Goal: Communication & Community: Answer question/provide support

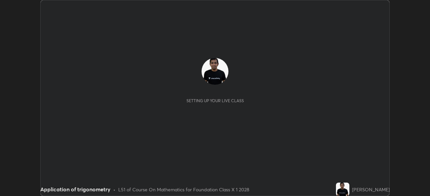
scroll to position [196, 429]
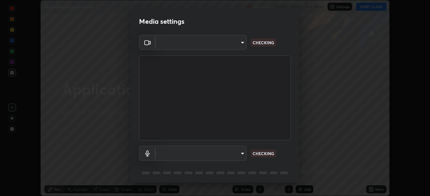
type input "f9c9e40c1fdfe5ebbc4e1433fe736b883486ebc84e0c1da292a4ca4c1bdb3432"
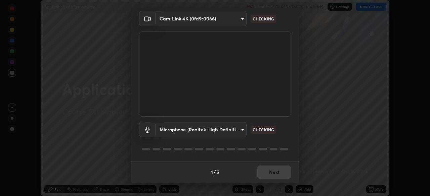
click at [237, 129] on body "Erase all Application of trigonometry Recording CLASS STARTS IN 4 MINS Settings…" at bounding box center [215, 98] width 430 height 196
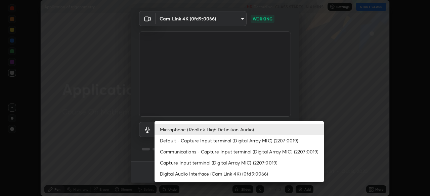
click at [291, 107] on div at bounding box center [215, 98] width 430 height 196
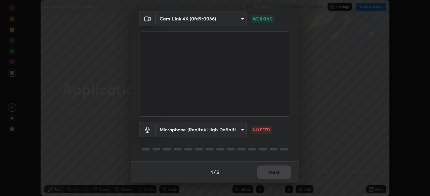
click at [233, 126] on body "Erase all Application of trigonometry Recording CLASS STARTS IN 4 MINS Settings…" at bounding box center [215, 98] width 430 height 196
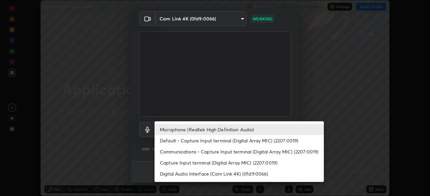
click at [242, 143] on li "Default - Capture Input terminal (Digital Array MIC) (2207:0019)" at bounding box center [238, 140] width 169 height 11
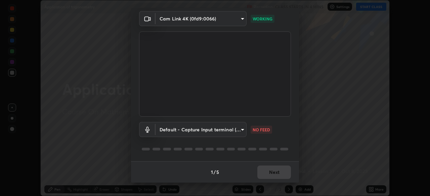
click at [238, 130] on body "Erase all Application of trigonometry Recording CLASS STARTS IN 4 MINS Settings…" at bounding box center [215, 98] width 430 height 196
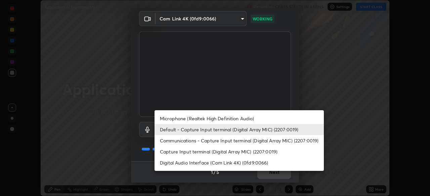
click at [235, 118] on li "Microphone (Realtek High Definition Audio)" at bounding box center [238, 118] width 169 height 11
type input "cc6b24f64f306b83a819cfe3ad69ec83db29d8ed6e53624fa730e1126e555d50"
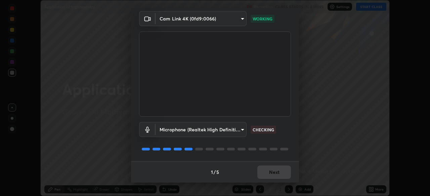
click at [275, 173] on div "1 / 5 Next" at bounding box center [215, 171] width 168 height 21
click at [276, 173] on button "Next" at bounding box center [274, 172] width 34 height 13
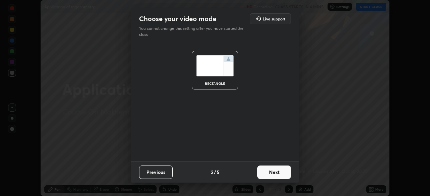
click at [281, 172] on button "Next" at bounding box center [274, 172] width 34 height 13
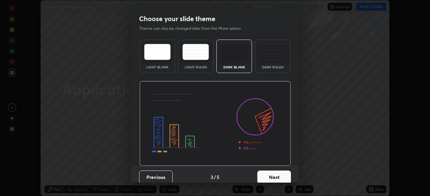
click at [280, 175] on button "Next" at bounding box center [274, 177] width 34 height 13
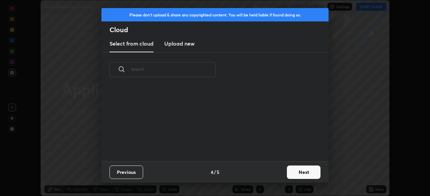
click at [295, 173] on button "Next" at bounding box center [304, 172] width 34 height 13
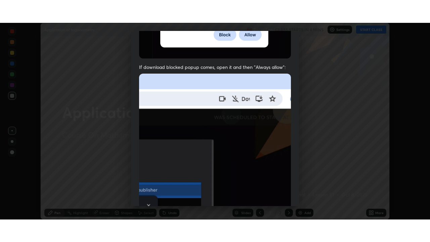
scroll to position [161, 0]
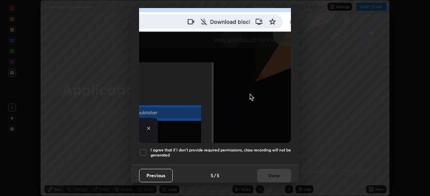
click at [144, 149] on div at bounding box center [143, 153] width 8 height 8
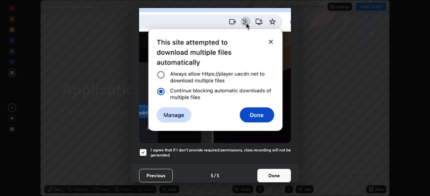
click at [272, 173] on button "Done" at bounding box center [274, 175] width 34 height 13
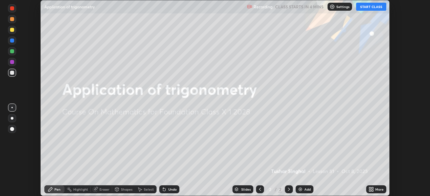
click at [371, 8] on button "START CLASS" at bounding box center [371, 7] width 30 height 8
click at [372, 190] on icon at bounding box center [372, 191] width 2 height 2
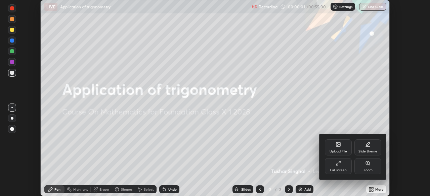
click at [344, 170] on div "Full screen" at bounding box center [338, 170] width 17 height 3
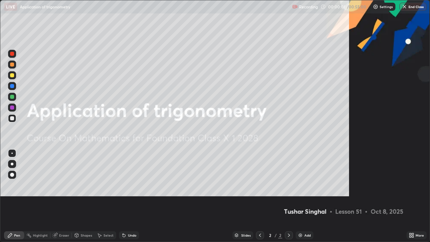
scroll to position [242, 430]
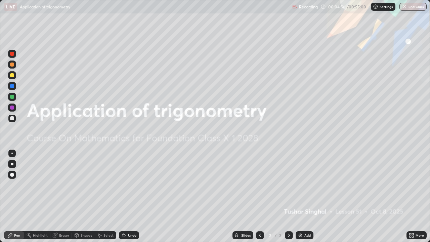
click at [301, 196] on div "Add" at bounding box center [304, 235] width 18 height 8
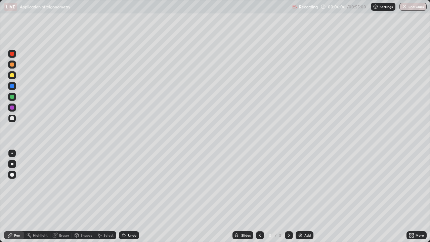
click at [62, 196] on div "Eraser" at bounding box center [64, 234] width 10 height 3
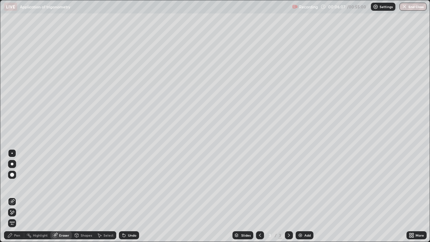
click at [11, 196] on icon at bounding box center [10, 210] width 1 height 1
click at [17, 196] on div "Pen" at bounding box center [17, 234] width 6 height 3
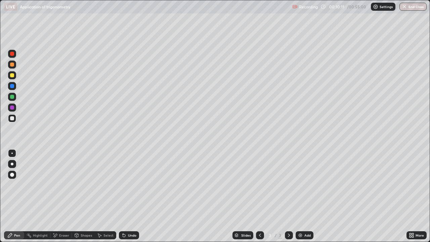
click at [304, 196] on div "Add" at bounding box center [307, 234] width 6 height 3
click at [287, 196] on icon at bounding box center [288, 234] width 5 height 5
click at [260, 196] on icon at bounding box center [259, 234] width 5 height 5
click at [288, 196] on icon at bounding box center [288, 234] width 5 height 5
click at [260, 196] on icon at bounding box center [260, 234] width 2 height 3
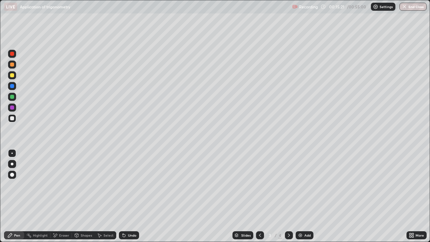
click at [289, 196] on icon at bounding box center [288, 234] width 5 height 5
click at [260, 196] on div at bounding box center [260, 235] width 8 height 8
click at [285, 196] on div at bounding box center [289, 235] width 8 height 8
click at [259, 196] on icon at bounding box center [259, 234] width 5 height 5
click at [288, 196] on icon at bounding box center [288, 234] width 5 height 5
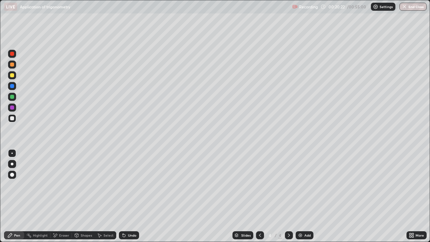
click at [259, 196] on icon at bounding box center [259, 234] width 5 height 5
click at [291, 196] on div at bounding box center [289, 235] width 8 height 8
click at [301, 196] on img at bounding box center [299, 234] width 5 height 5
click at [131, 196] on div "Undo" at bounding box center [132, 234] width 8 height 3
click at [65, 196] on div "Eraser" at bounding box center [60, 235] width 21 height 8
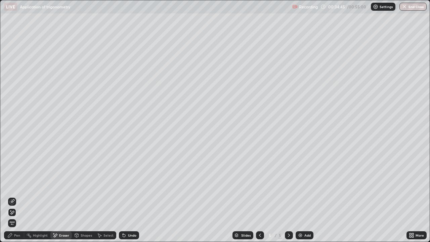
click at [13, 196] on span "Erase all" at bounding box center [11, 223] width 7 height 4
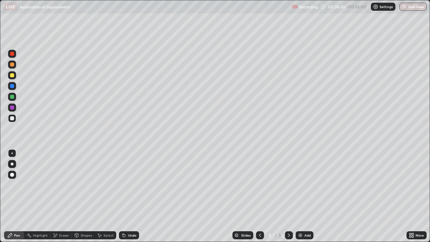
click at [64, 196] on div "Eraser" at bounding box center [64, 234] width 10 height 3
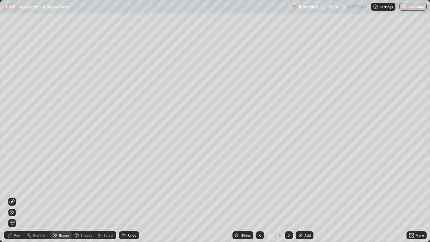
click at [17, 196] on div "Pen" at bounding box center [17, 234] width 6 height 3
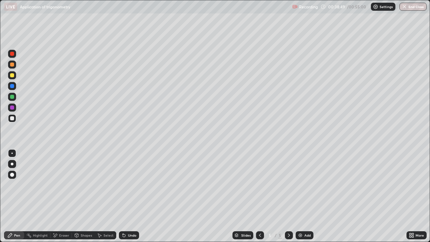
click at [56, 196] on icon at bounding box center [54, 235] width 5 height 6
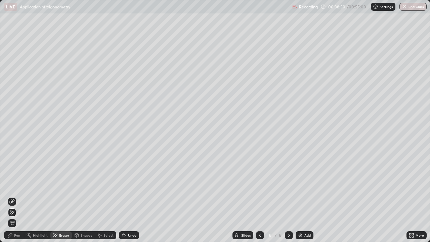
click at [12, 196] on icon at bounding box center [11, 201] width 5 height 5
click at [16, 196] on div "Pen" at bounding box center [17, 234] width 6 height 3
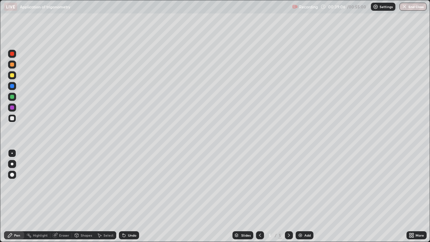
click at [132, 196] on div "Undo" at bounding box center [132, 234] width 8 height 3
click at [68, 196] on div "Eraser" at bounding box center [60, 235] width 21 height 8
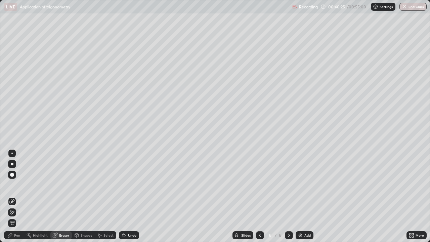
click at [13, 196] on span "Erase all" at bounding box center [11, 223] width 7 height 4
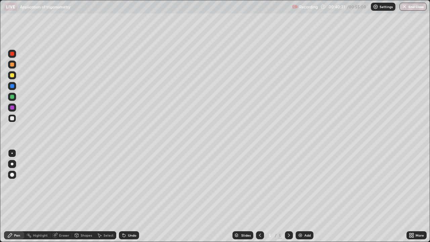
click at [129, 196] on div "Undo" at bounding box center [132, 234] width 8 height 3
click at [127, 196] on div "Undo" at bounding box center [129, 235] width 20 height 8
click at [257, 196] on icon at bounding box center [259, 234] width 5 height 5
click at [288, 196] on icon at bounding box center [288, 234] width 5 height 5
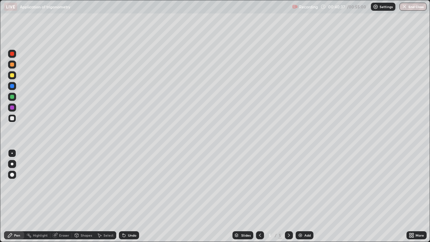
click at [259, 196] on icon at bounding box center [260, 234] width 2 height 3
click at [288, 196] on icon at bounding box center [289, 234] width 2 height 3
click at [131, 196] on div "Undo" at bounding box center [132, 234] width 8 height 3
click at [129, 196] on div "Undo" at bounding box center [132, 234] width 8 height 3
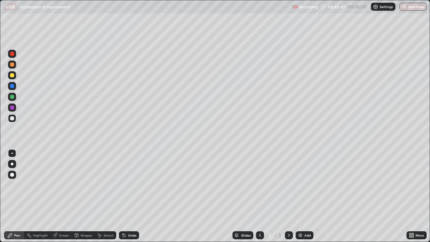
click at [129, 196] on div "Undo" at bounding box center [132, 234] width 8 height 3
click at [130, 196] on div "Undo" at bounding box center [132, 234] width 8 height 3
click at [129, 196] on div "Undo" at bounding box center [132, 234] width 8 height 3
click at [63, 196] on div "Eraser" at bounding box center [64, 234] width 10 height 3
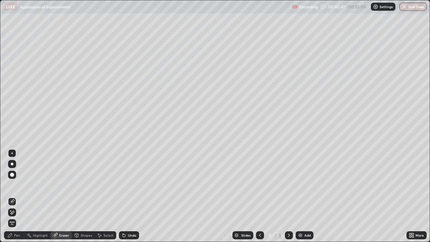
click at [289, 196] on icon at bounding box center [288, 234] width 5 height 5
click at [301, 196] on img at bounding box center [299, 234] width 5 height 5
click at [246, 196] on div "Slides" at bounding box center [245, 234] width 9 height 3
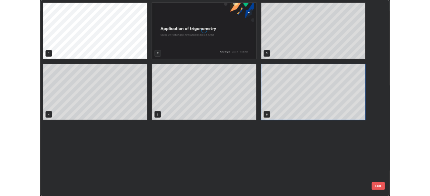
scroll to position [239, 426]
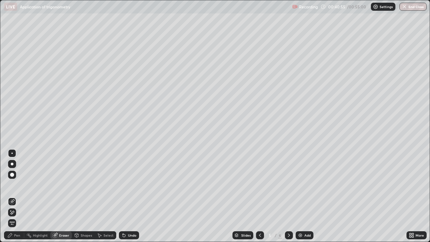
click at [259, 196] on icon at bounding box center [259, 234] width 5 height 5
click at [288, 196] on icon at bounding box center [289, 234] width 2 height 3
click at [14, 196] on div "Pen" at bounding box center [17, 234] width 6 height 3
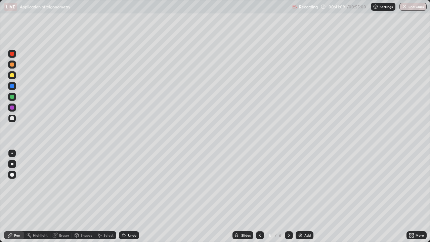
click at [132, 196] on div "Undo" at bounding box center [132, 234] width 8 height 3
click at [132, 196] on div "Undo" at bounding box center [129, 235] width 20 height 8
click at [128, 196] on div "Undo" at bounding box center [132, 234] width 8 height 3
click at [123, 196] on icon at bounding box center [123, 233] width 1 height 1
click at [125, 196] on icon at bounding box center [123, 234] width 5 height 5
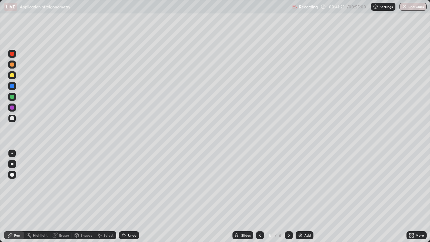
click at [123, 196] on icon at bounding box center [124, 235] width 3 height 3
click at [123, 196] on icon at bounding box center [123, 233] width 1 height 1
click at [41, 196] on div "Highlight" at bounding box center [40, 234] width 15 height 3
click at [14, 98] on div at bounding box center [12, 97] width 8 height 8
click at [15, 121] on div at bounding box center [12, 118] width 8 height 11
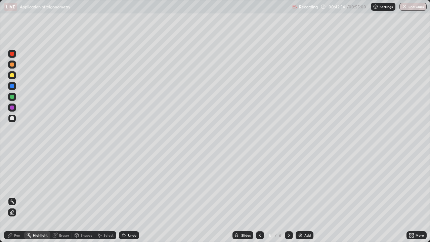
click at [15, 196] on div "Pen" at bounding box center [17, 234] width 6 height 3
click at [41, 196] on div "Highlight" at bounding box center [40, 234] width 15 height 3
click at [14, 196] on div "Pen" at bounding box center [17, 234] width 6 height 3
click at [302, 196] on img at bounding box center [299, 234] width 5 height 5
click at [411, 8] on button "End Class" at bounding box center [412, 7] width 27 height 8
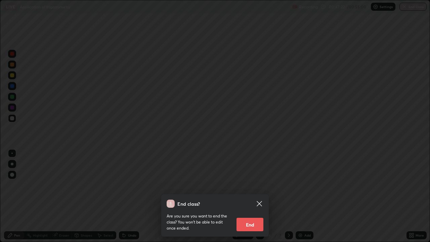
click at [258, 196] on button "End" at bounding box center [249, 224] width 27 height 13
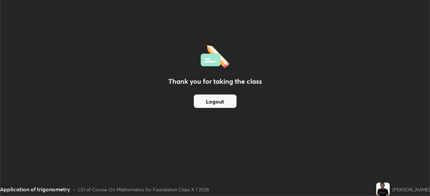
scroll to position [33374, 33141]
